Goal: Transaction & Acquisition: Purchase product/service

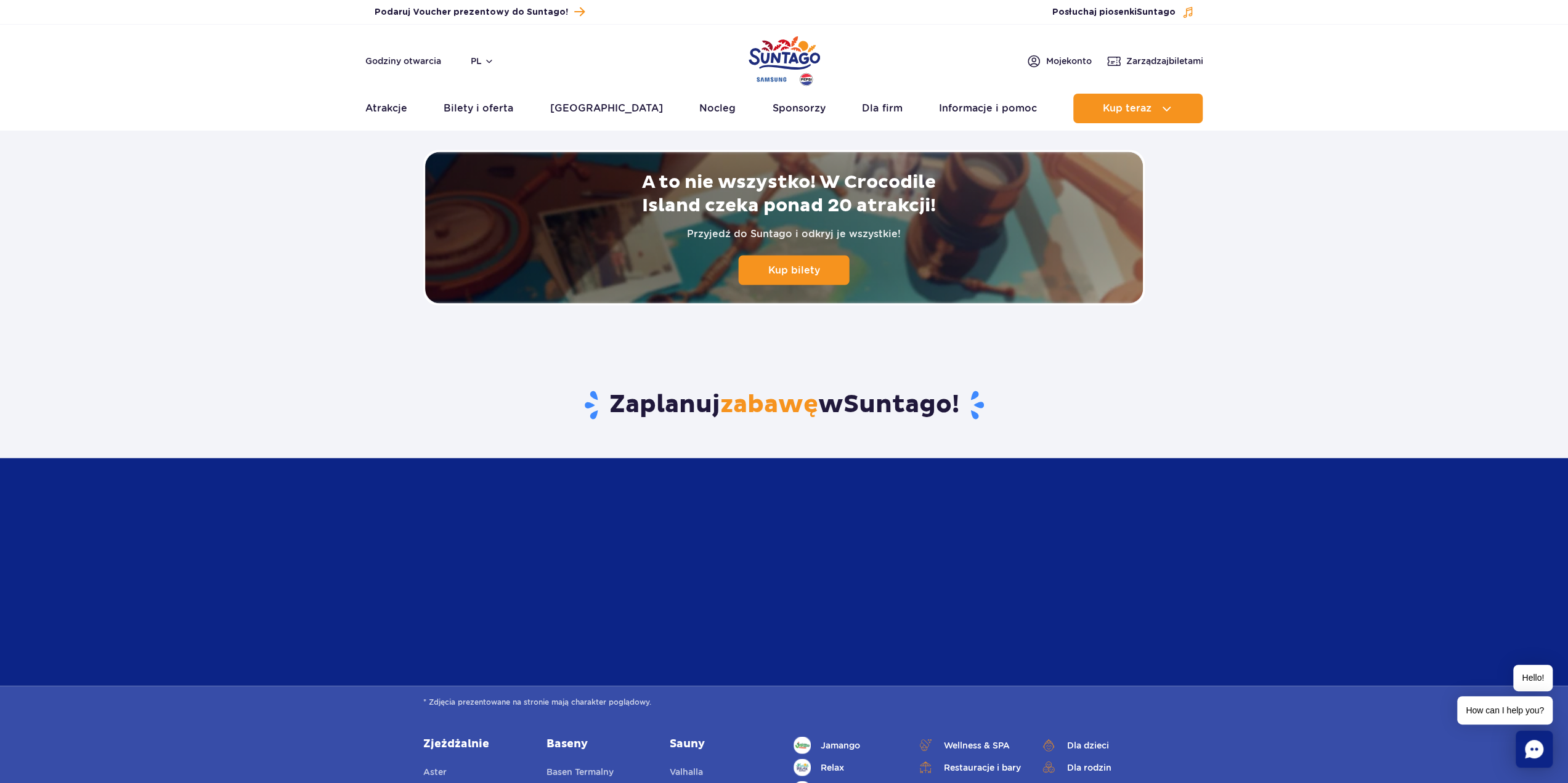
scroll to position [2773, 0]
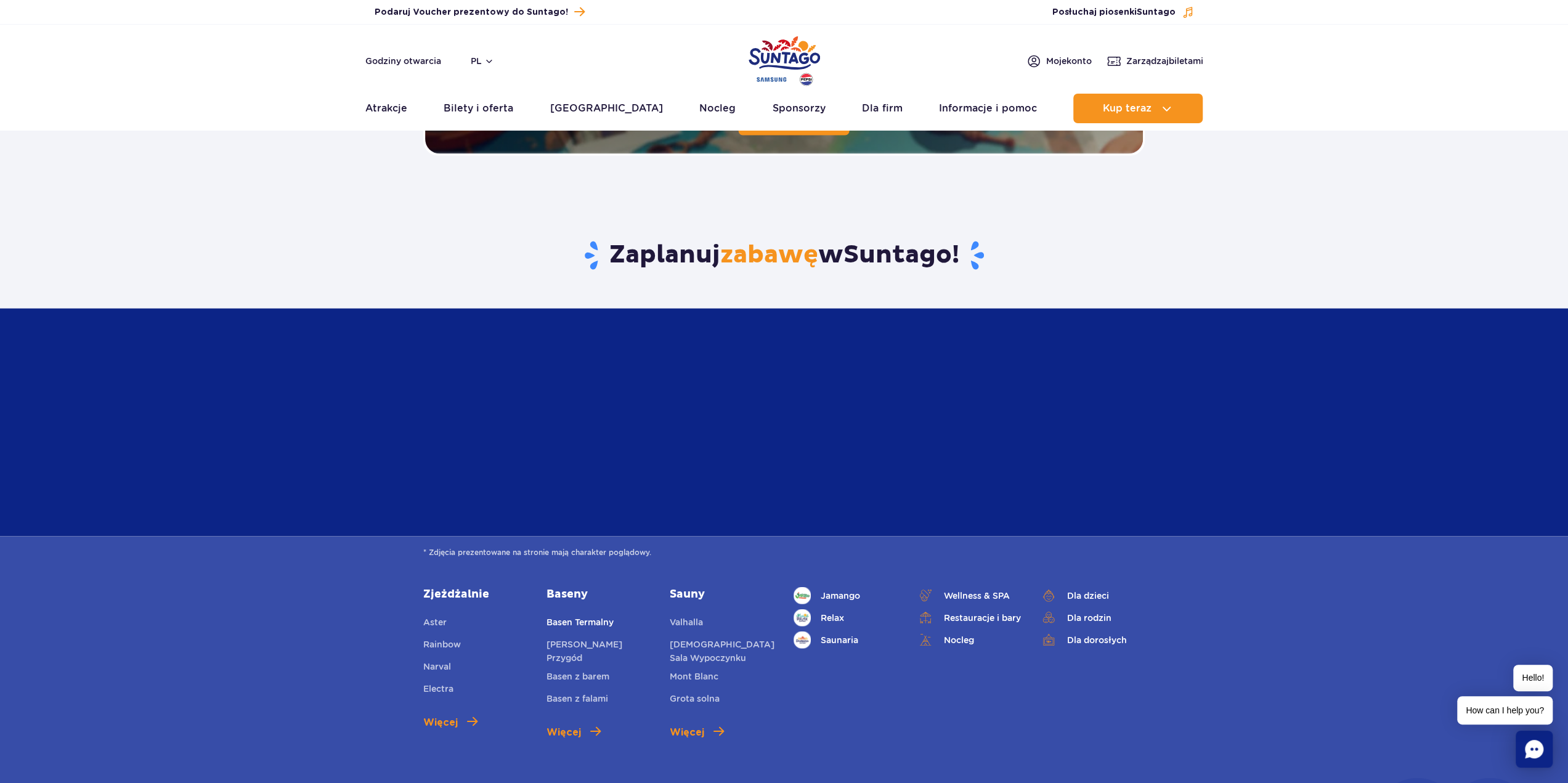
click at [562, 620] on link "Basen Termalny" at bounding box center [580, 624] width 67 height 17
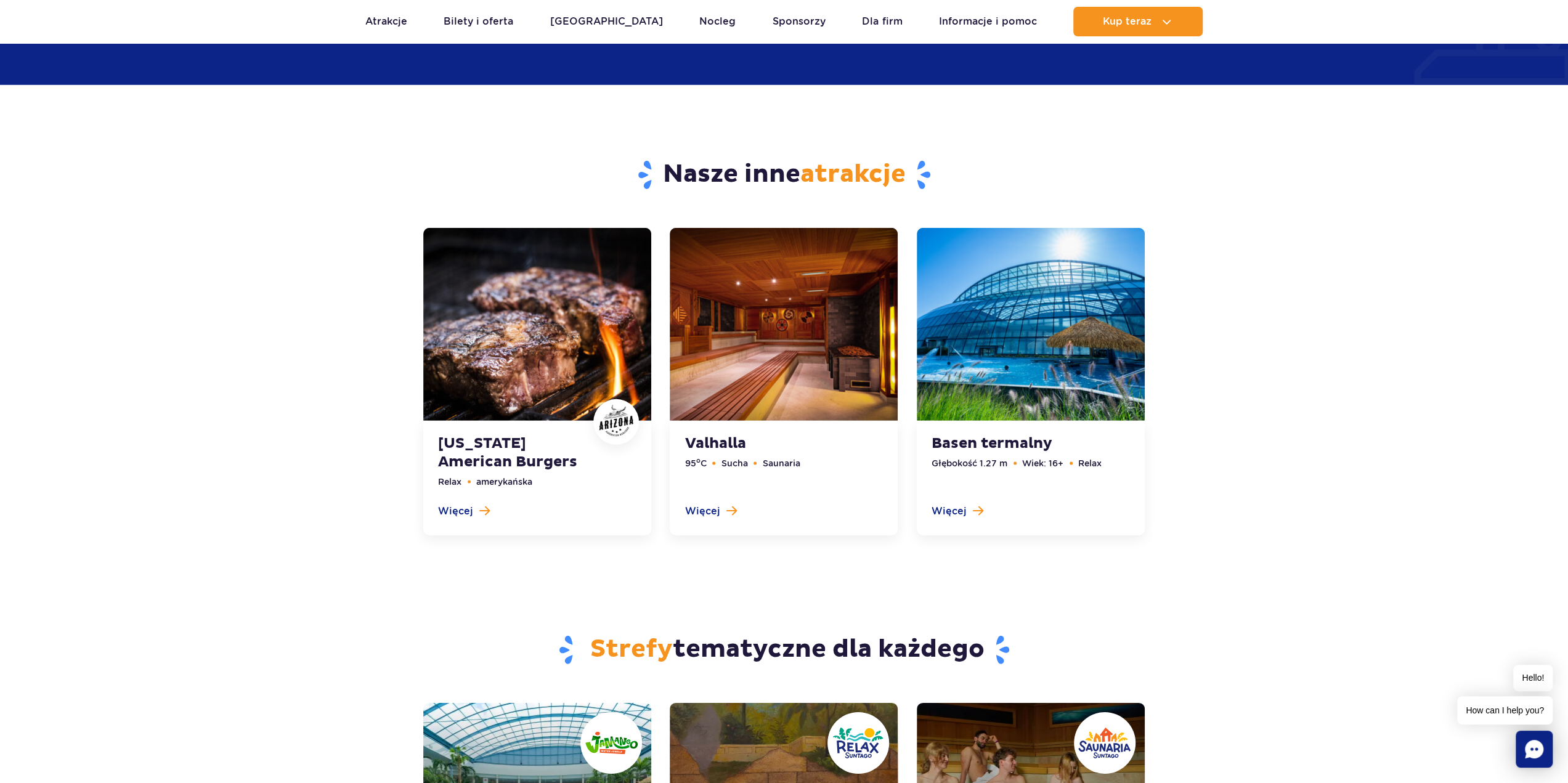
scroll to position [3698, 0]
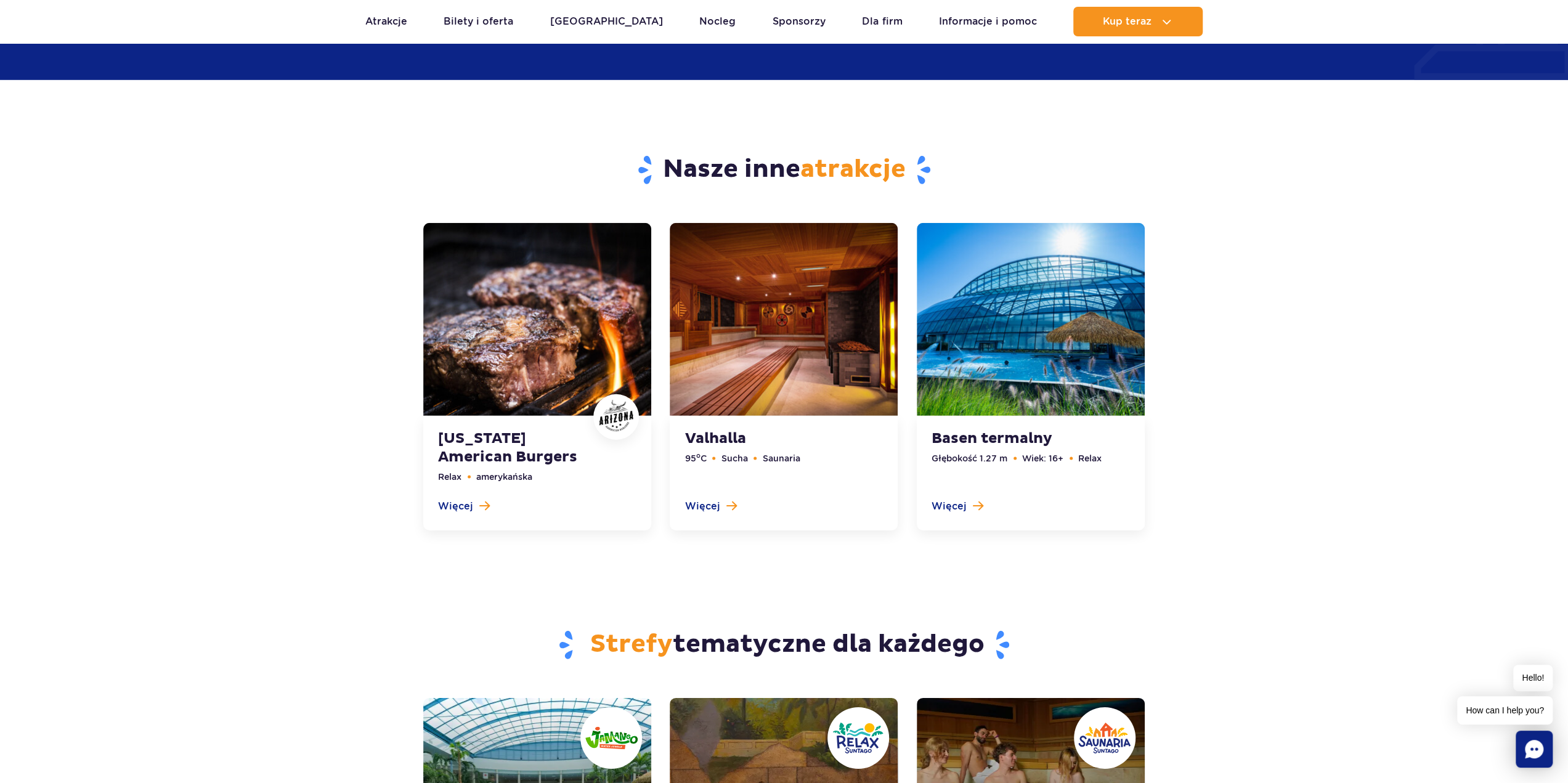
click at [466, 507] on link at bounding box center [537, 376] width 228 height 307
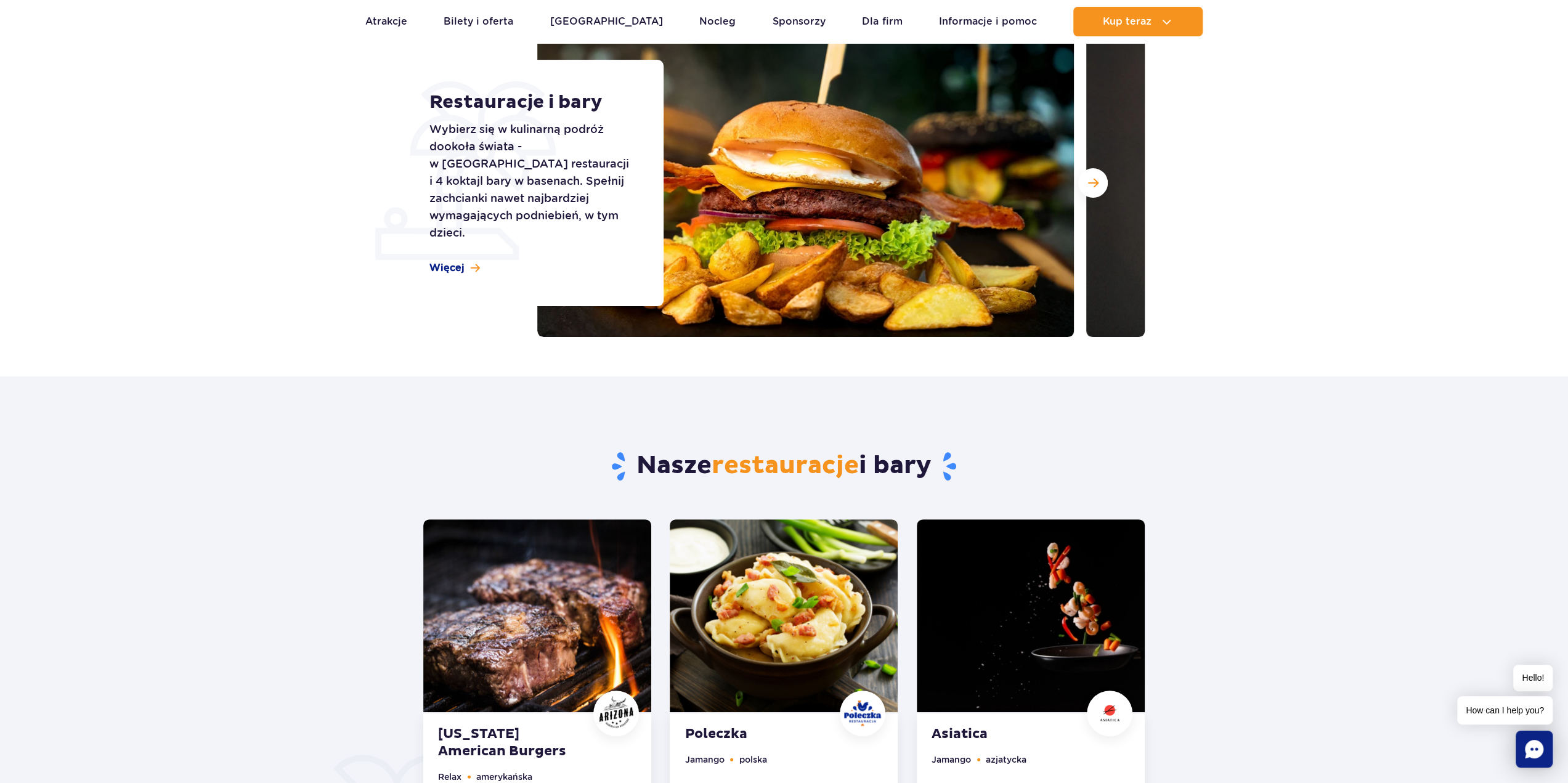
scroll to position [157, 0]
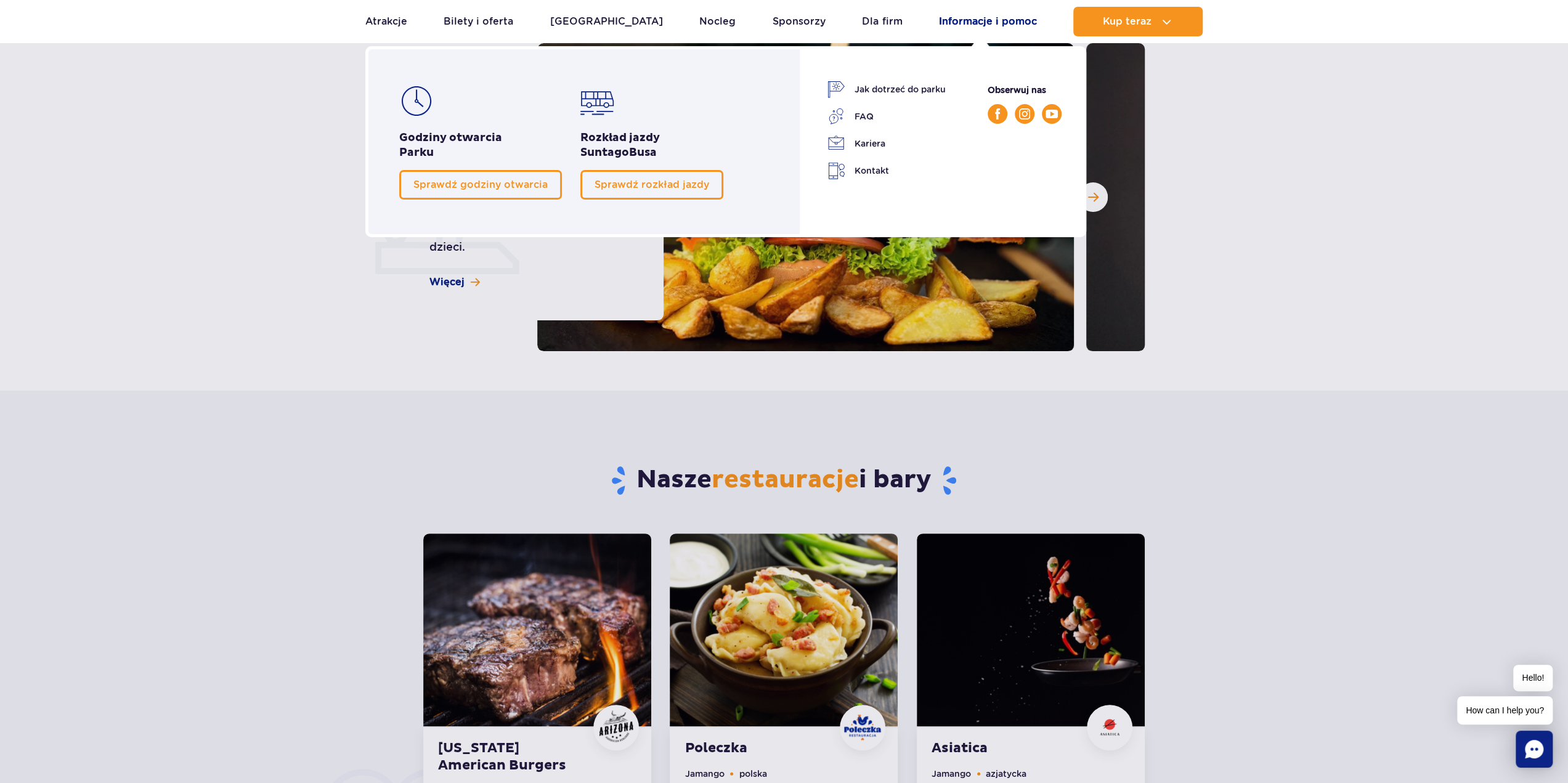
click at [960, 18] on link "Informacje i pomoc" at bounding box center [988, 22] width 98 height 30
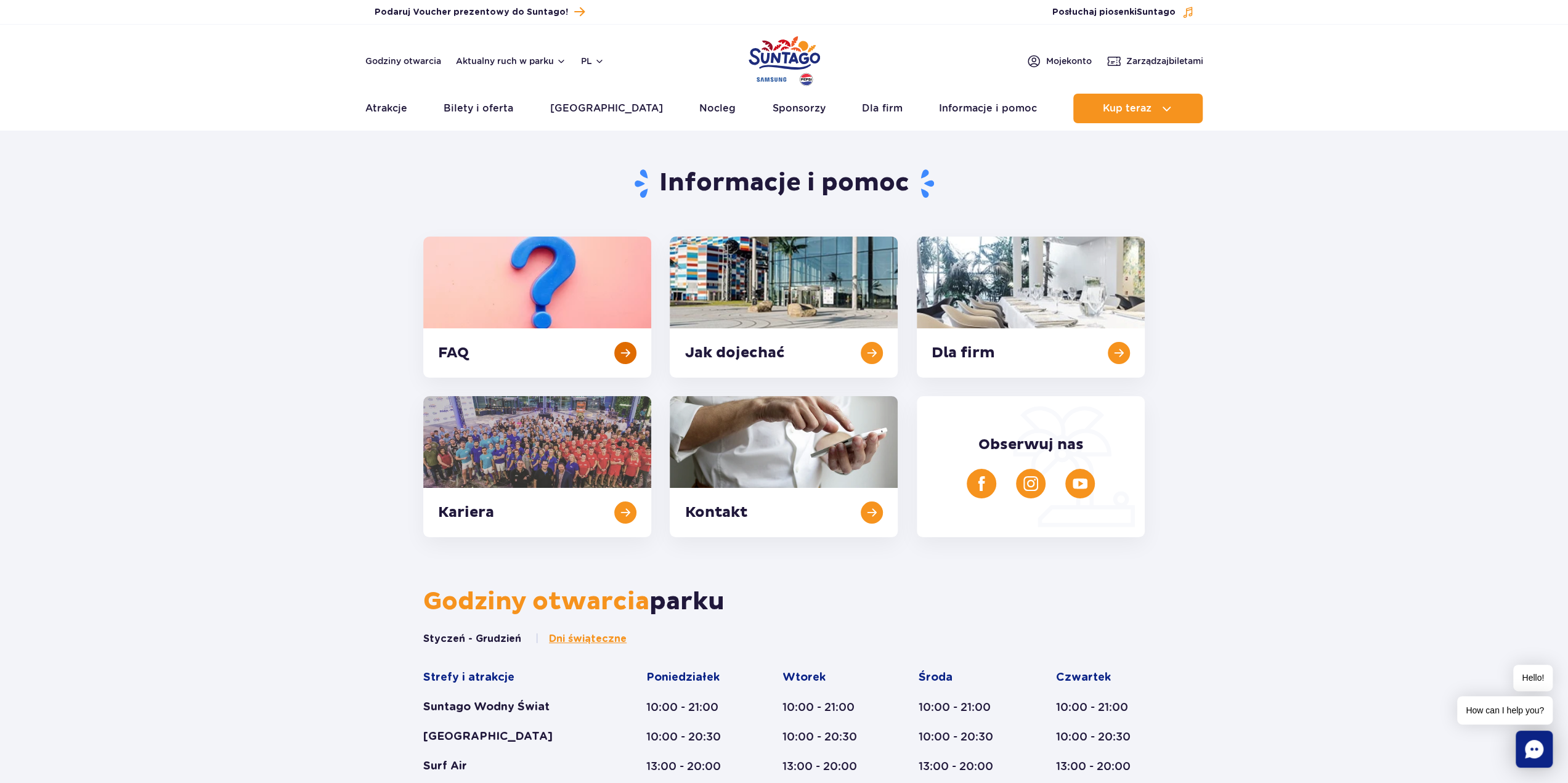
click at [632, 341] on link at bounding box center [537, 307] width 228 height 141
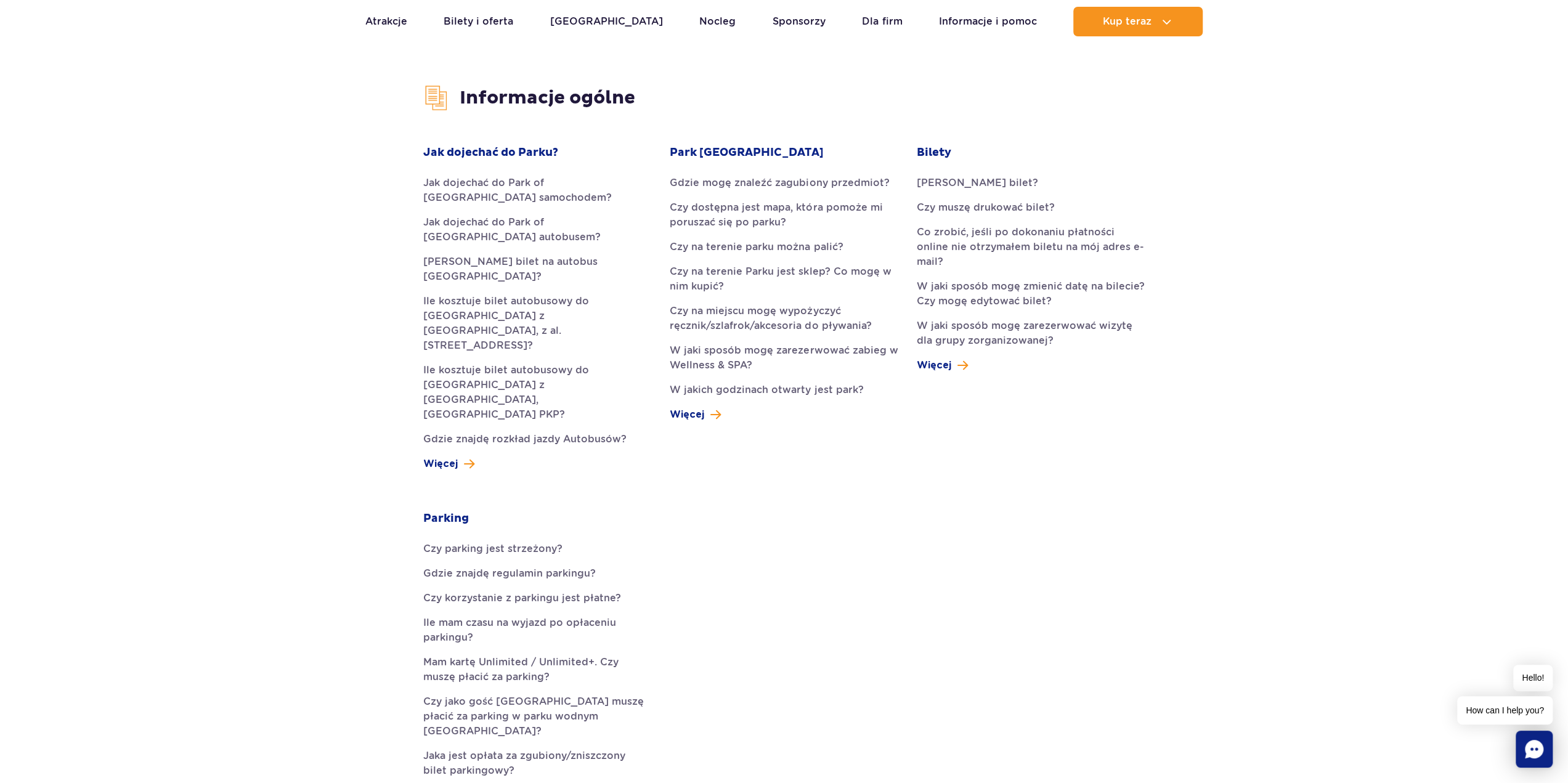
scroll to position [308, 0]
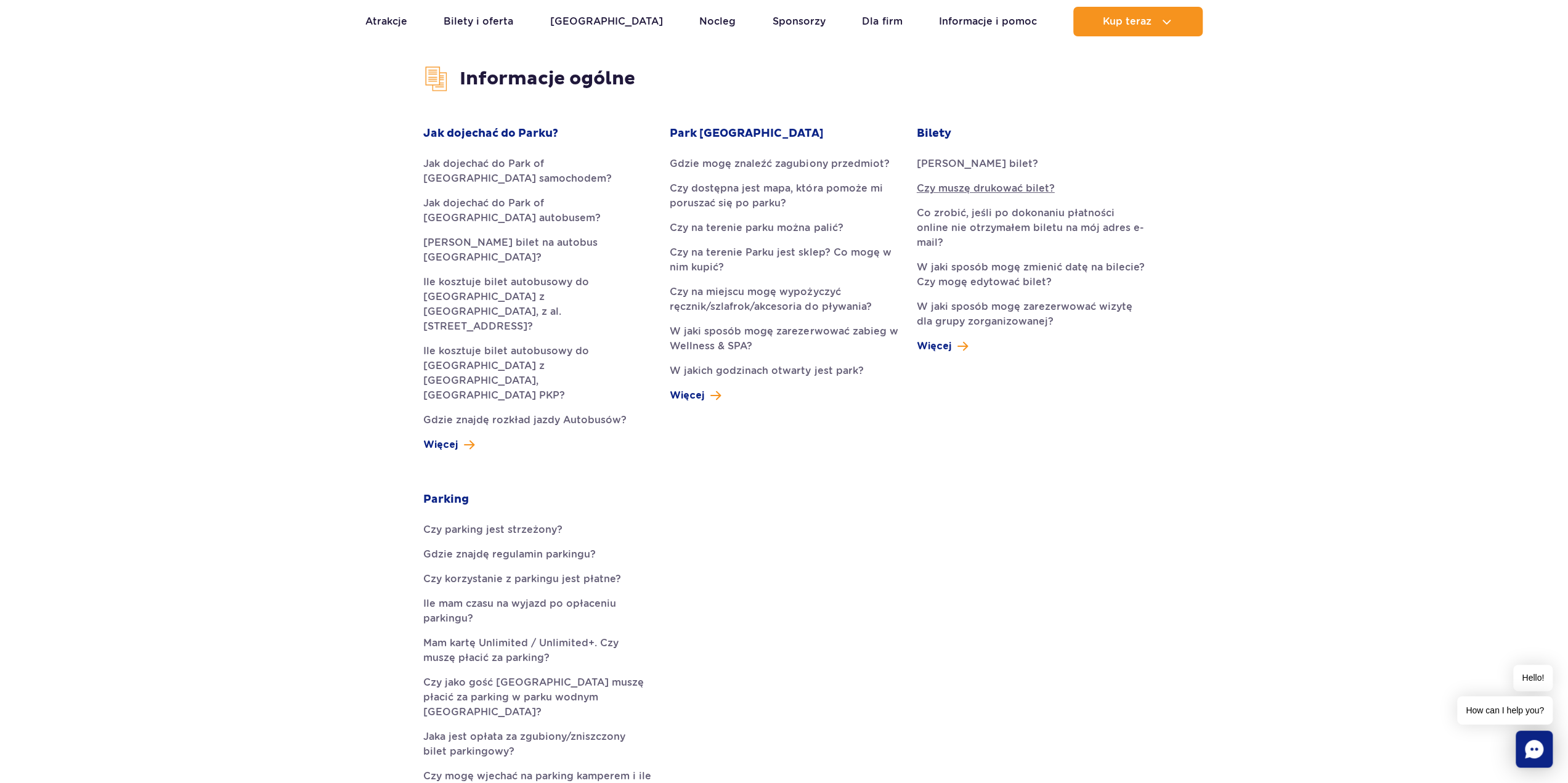
click at [980, 189] on link "Czy muszę drukować bilet?" at bounding box center [1030, 189] width 228 height 15
click at [737, 332] on link "W jaki sposób mogę zarezerwować zabieg w Wellness & SPA?" at bounding box center [784, 339] width 228 height 30
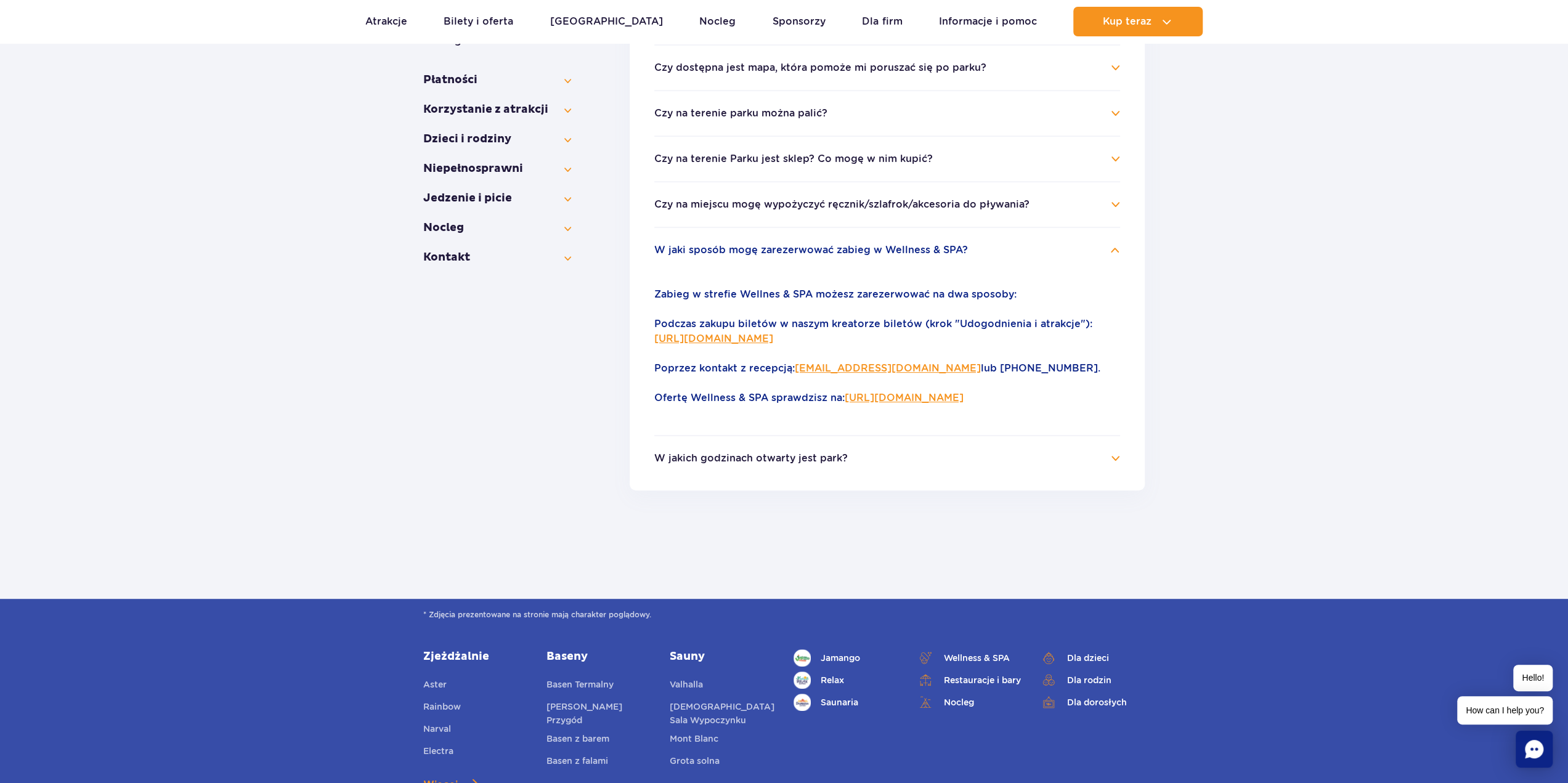
scroll to position [319, 0]
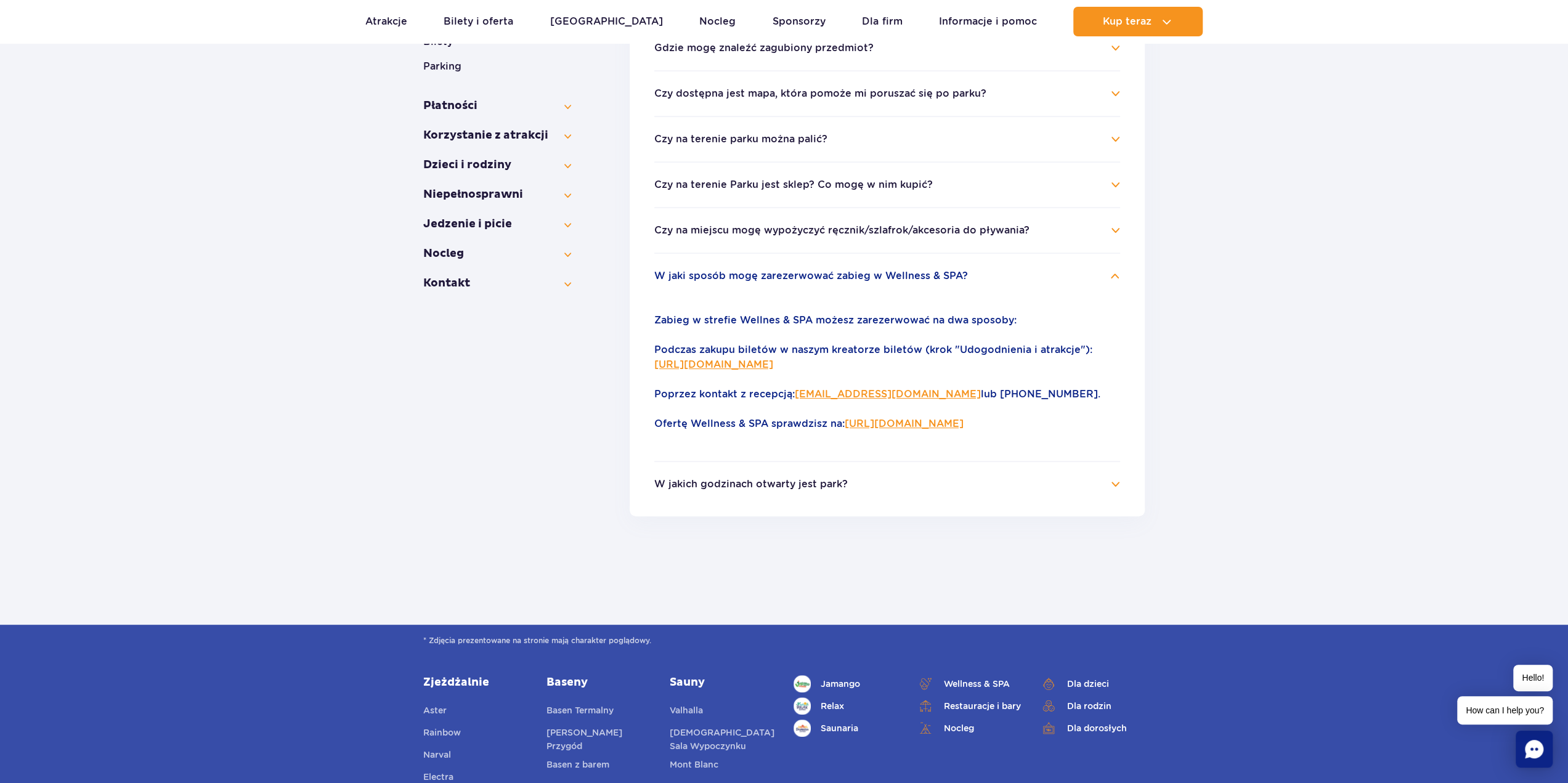
click at [716, 366] on link "[URL][DOMAIN_NAME]" at bounding box center [714, 365] width 119 height 12
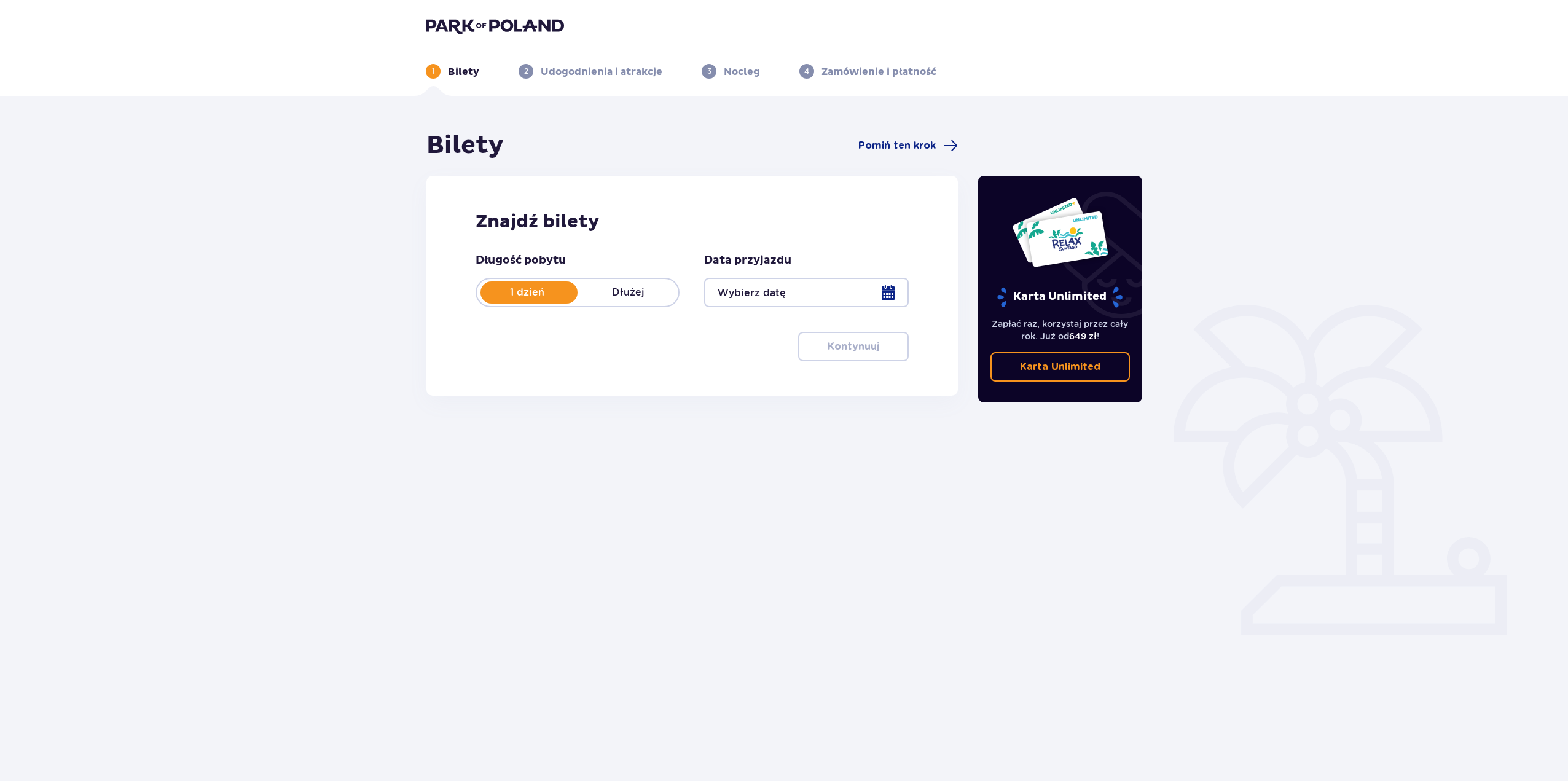
click at [872, 294] on div at bounding box center [805, 293] width 204 height 30
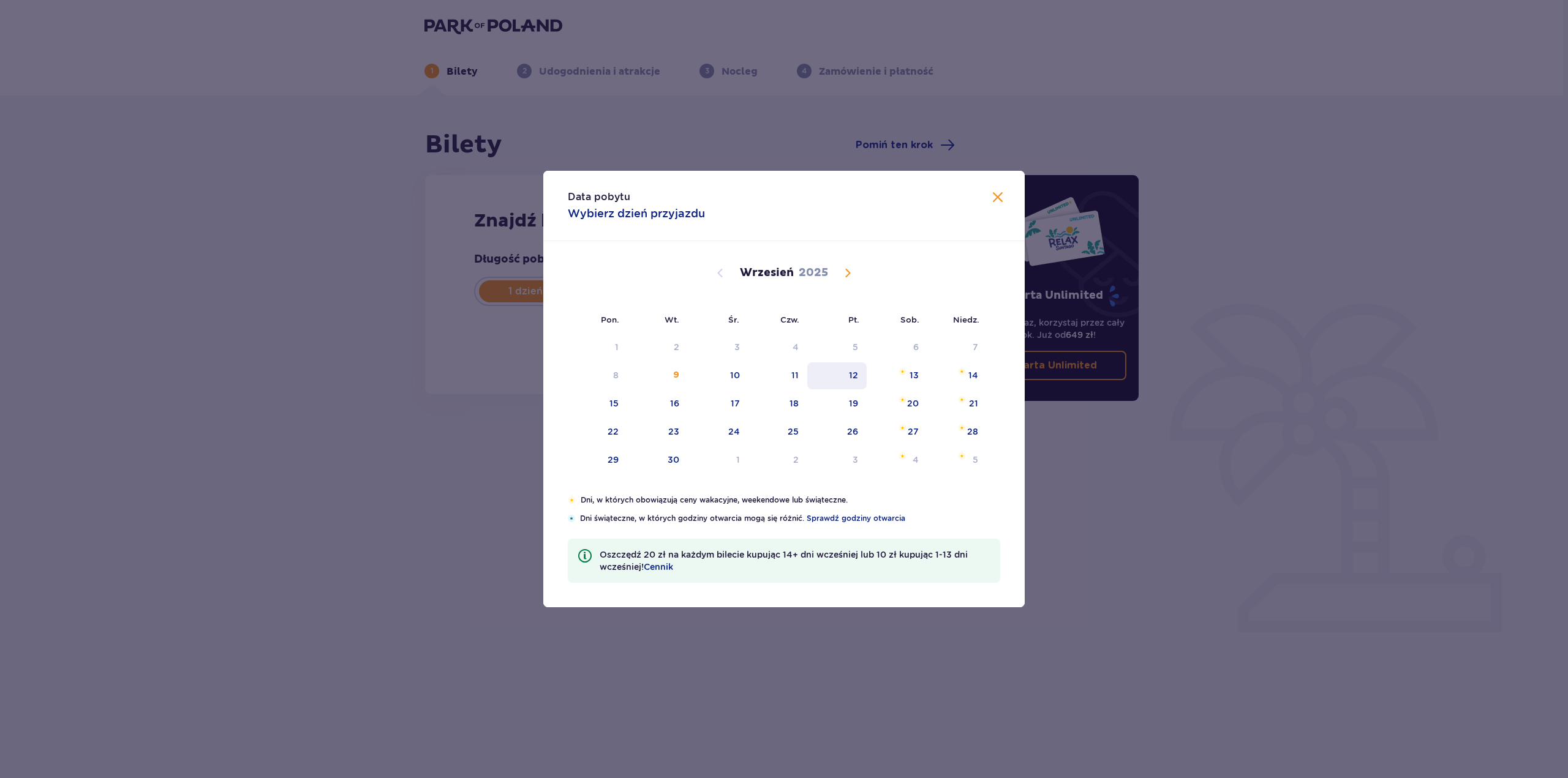
click at [838, 374] on div "12" at bounding box center [837, 375] width 59 height 27
type input "12.09.25"
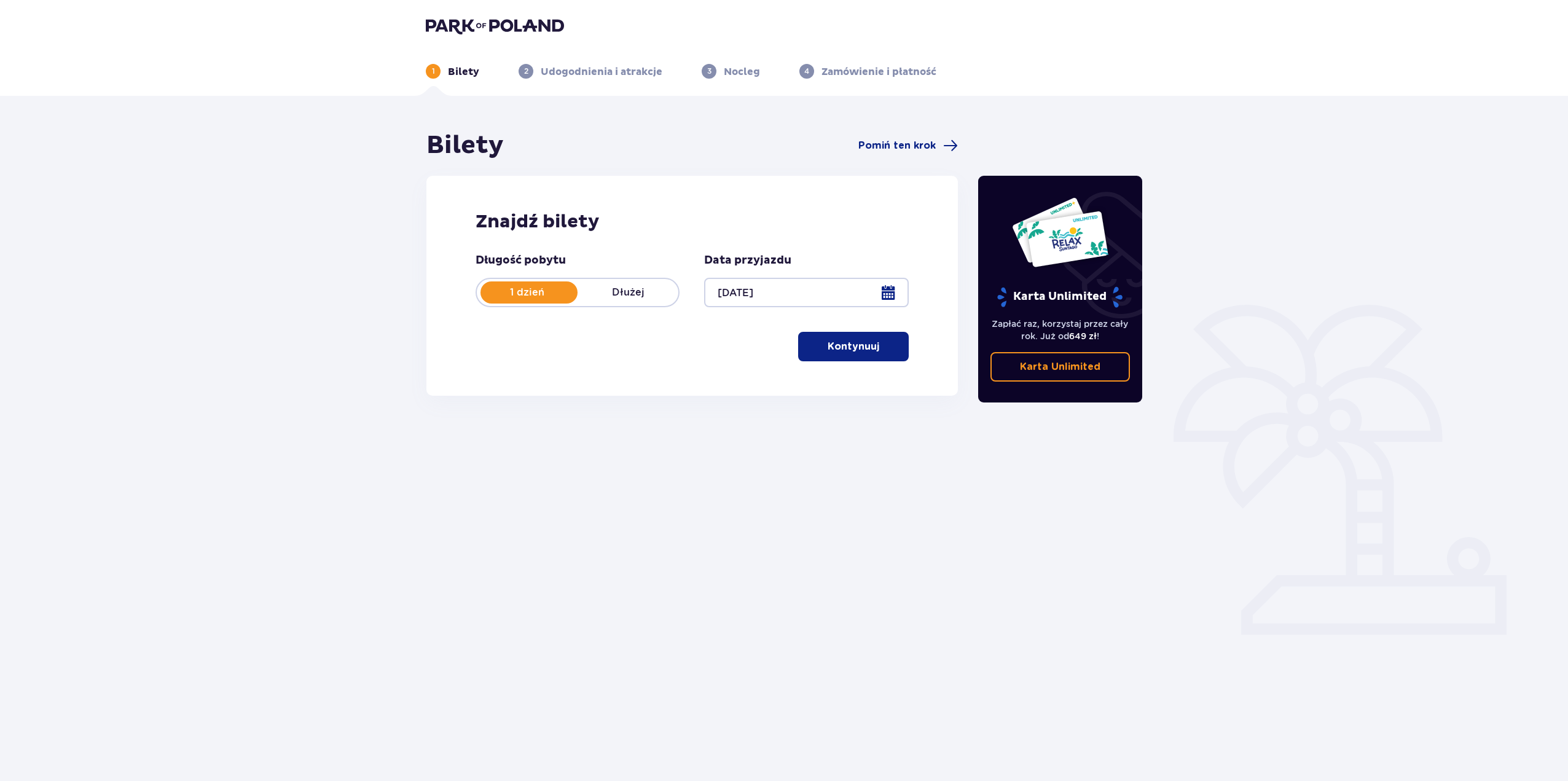
click at [853, 354] on button "Kontynuuj" at bounding box center [853, 347] width 111 height 30
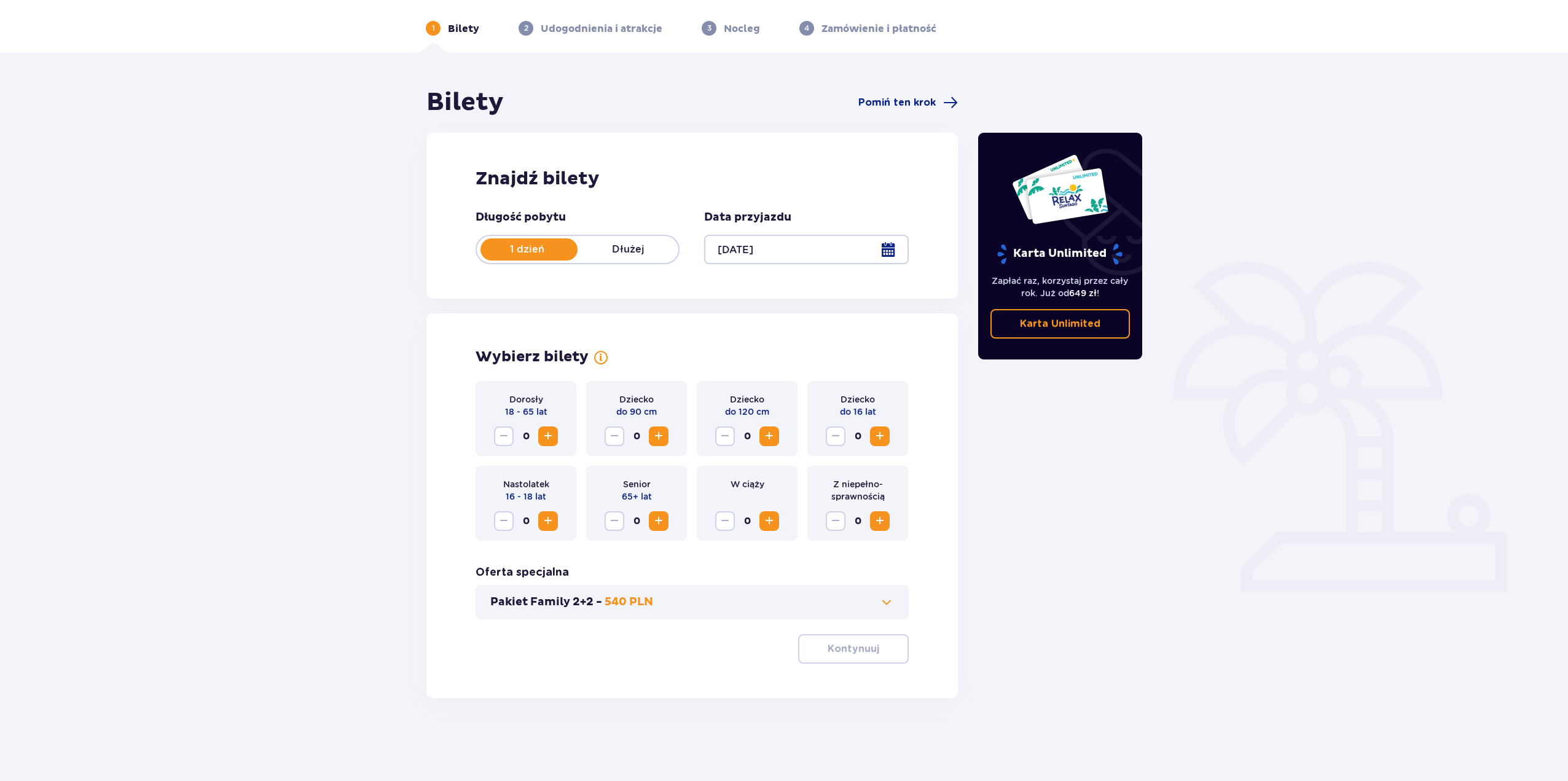
scroll to position [45, 0]
click at [550, 436] on span "Increase" at bounding box center [549, 436] width 15 height 15
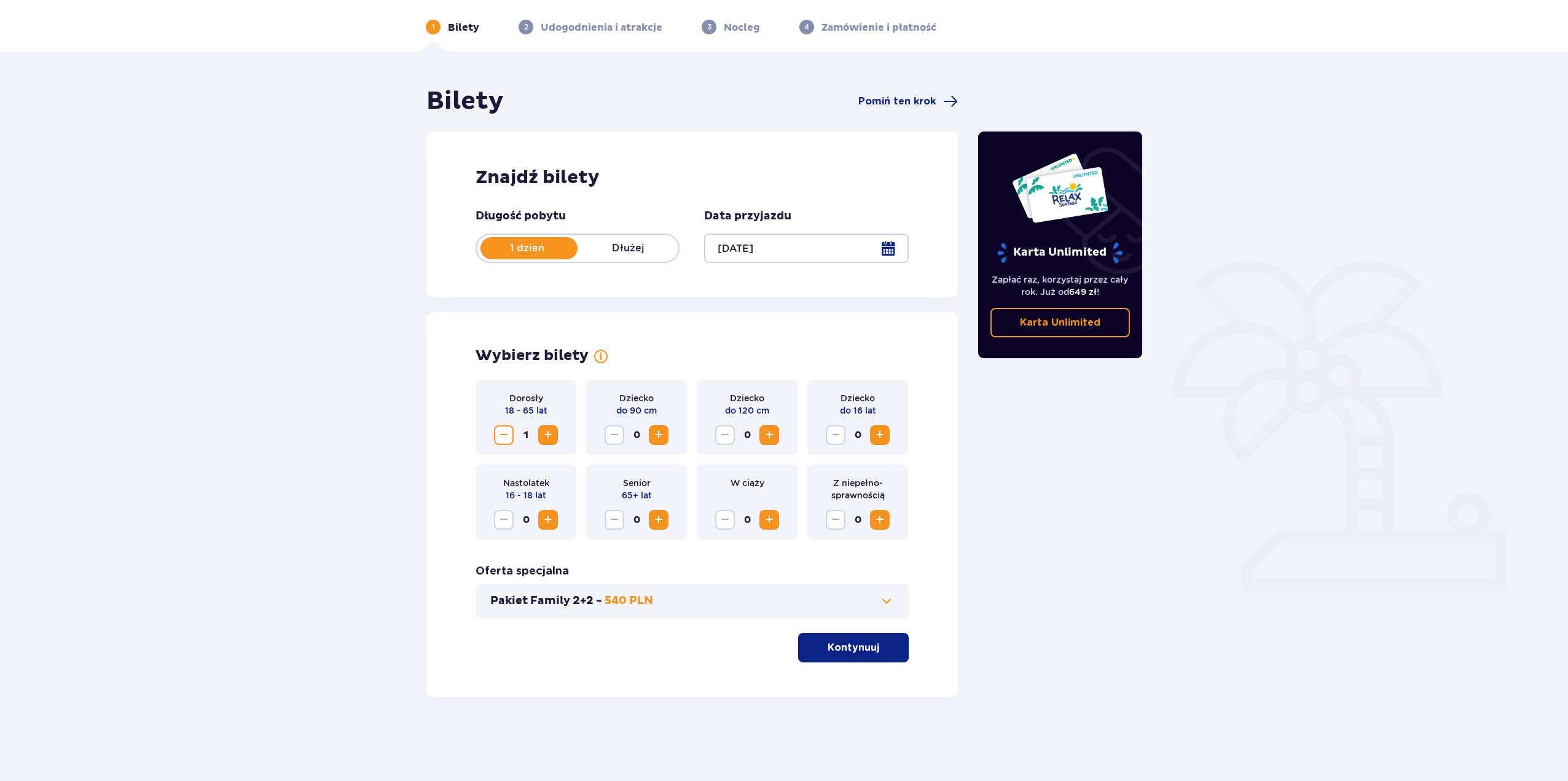
click at [550, 436] on span "Increase" at bounding box center [549, 436] width 15 height 15
click at [886, 601] on span at bounding box center [886, 602] width 15 height 15
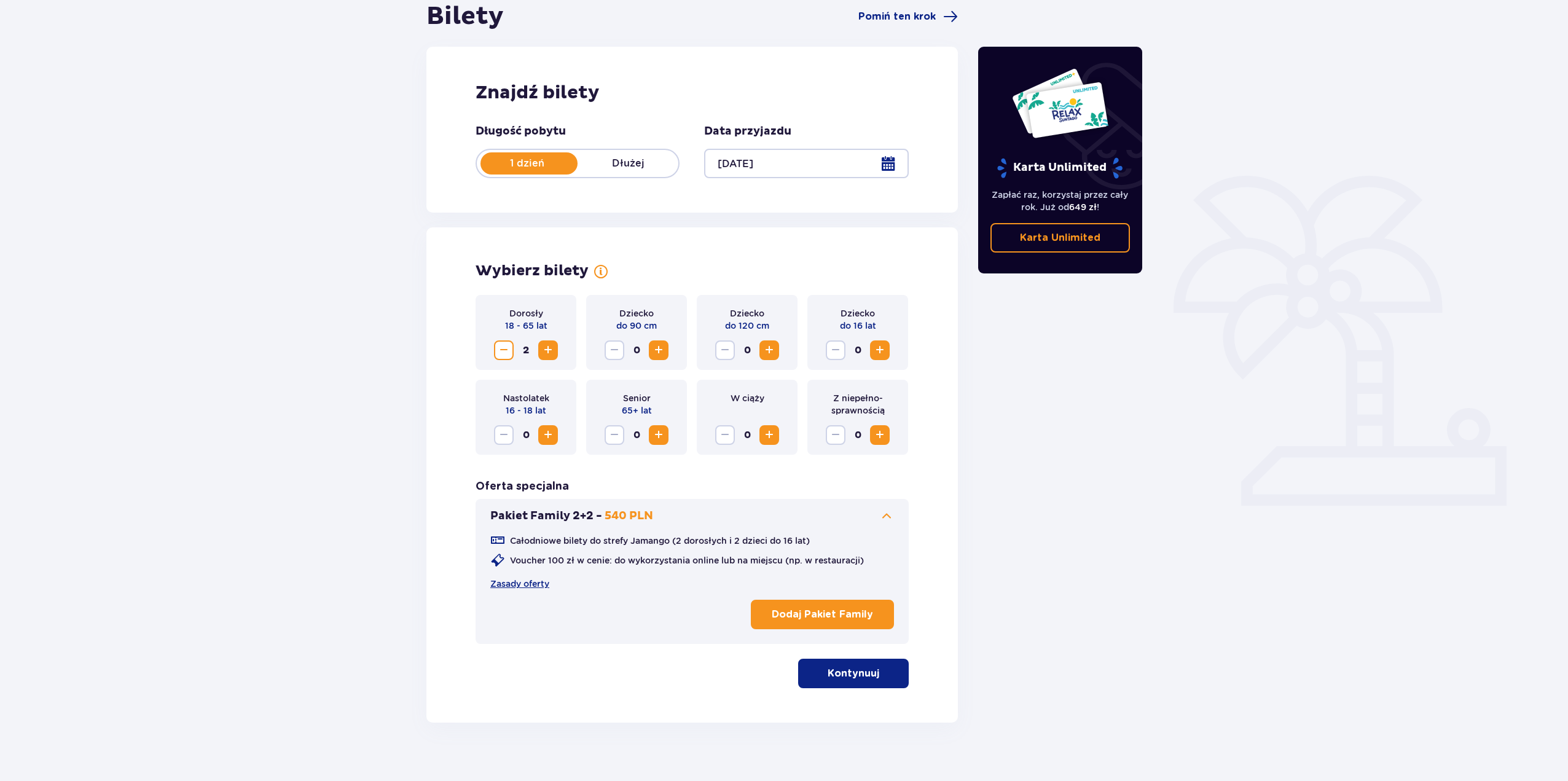
scroll to position [144, 0]
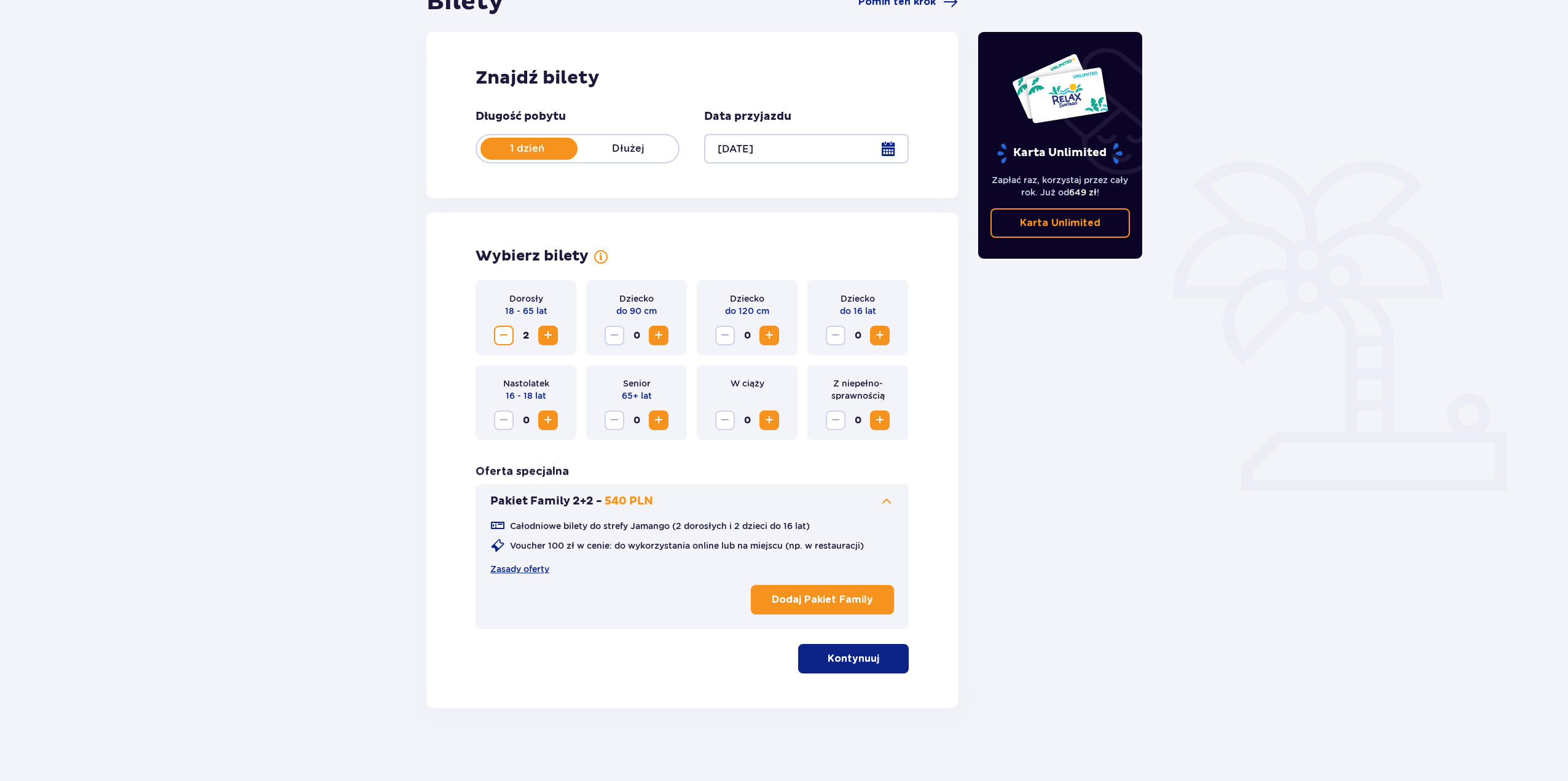
click at [870, 658] on button "Kontynuuj" at bounding box center [853, 660] width 111 height 30
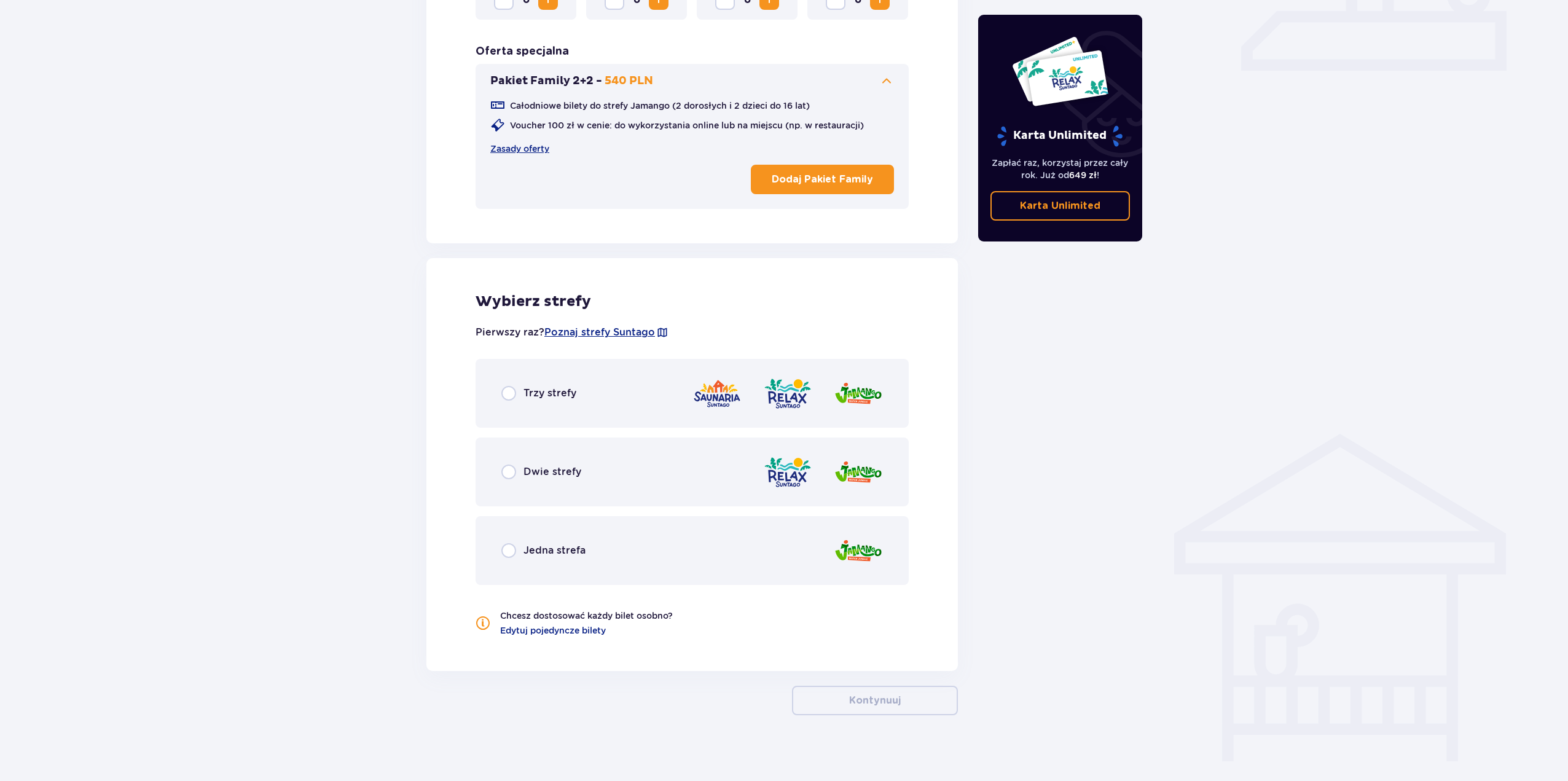
scroll to position [572, 0]
